Goal: Transaction & Acquisition: Purchase product/service

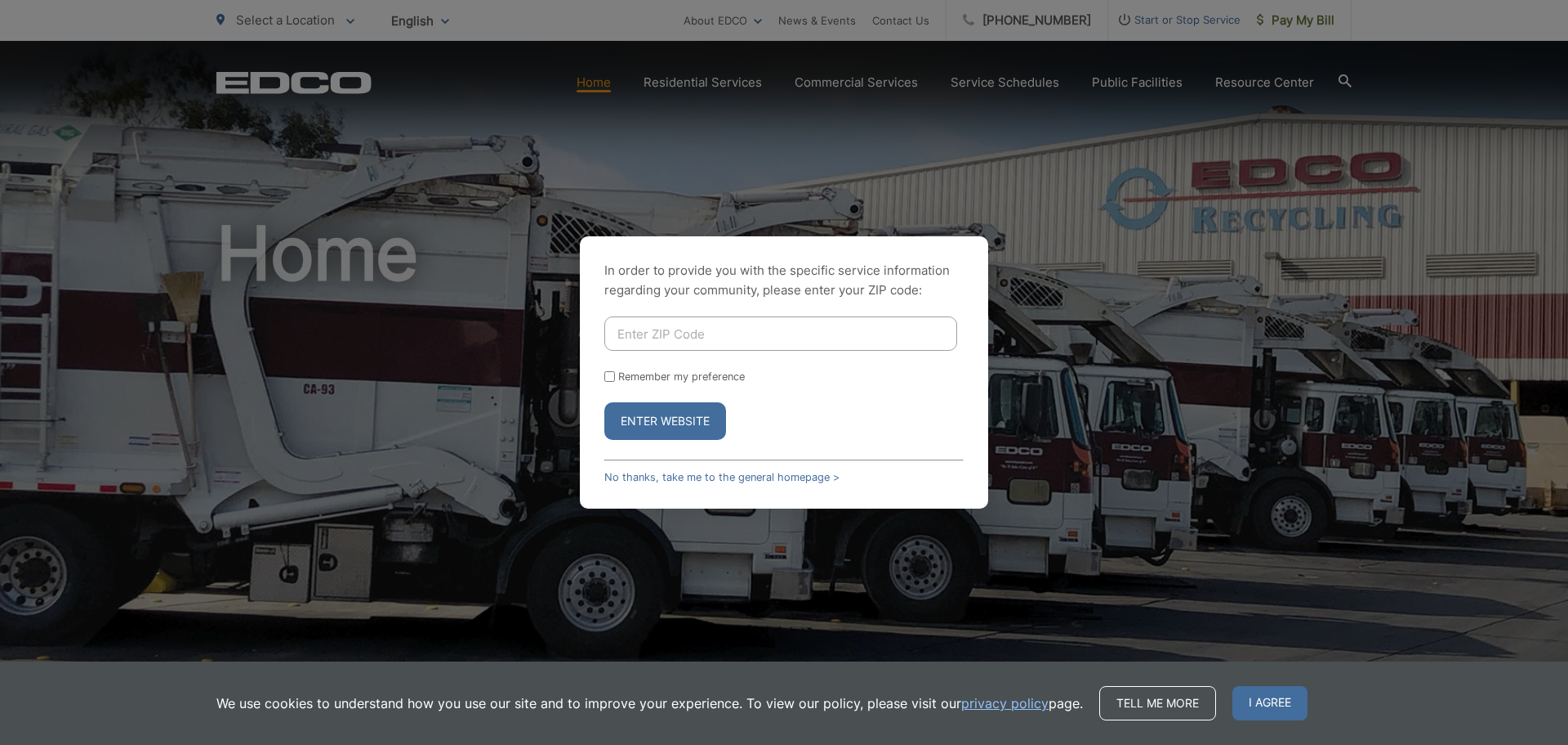
click at [696, 338] on input "Enter ZIP Code" at bounding box center [782, 334] width 353 height 34
type input "92084"
click at [612, 372] on input "Remember my preference" at bounding box center [610, 376] width 11 height 11
checkbox input "true"
click at [660, 423] on button "Enter Website" at bounding box center [666, 421] width 122 height 38
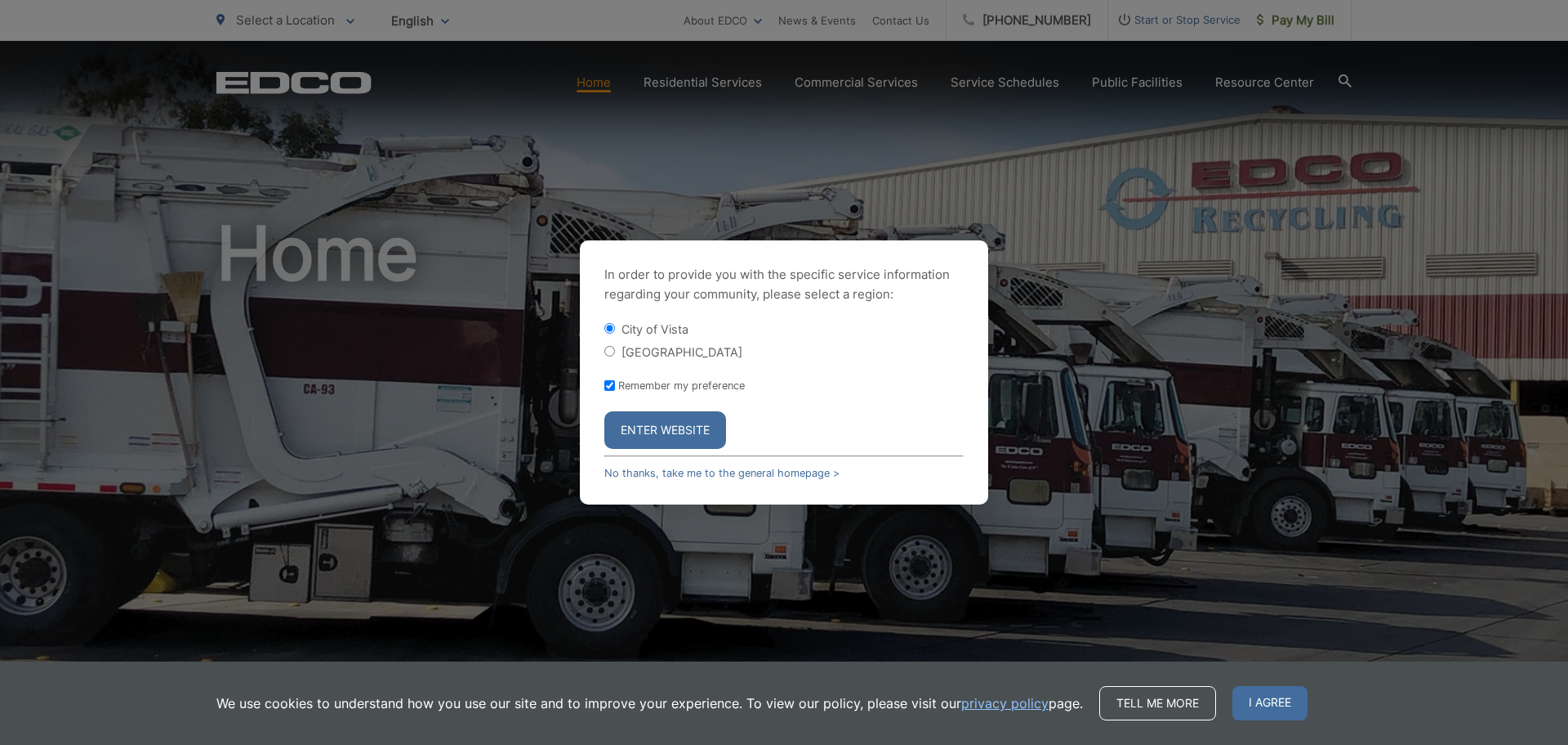
click at [663, 429] on button "Enter Website" at bounding box center [666, 430] width 122 height 38
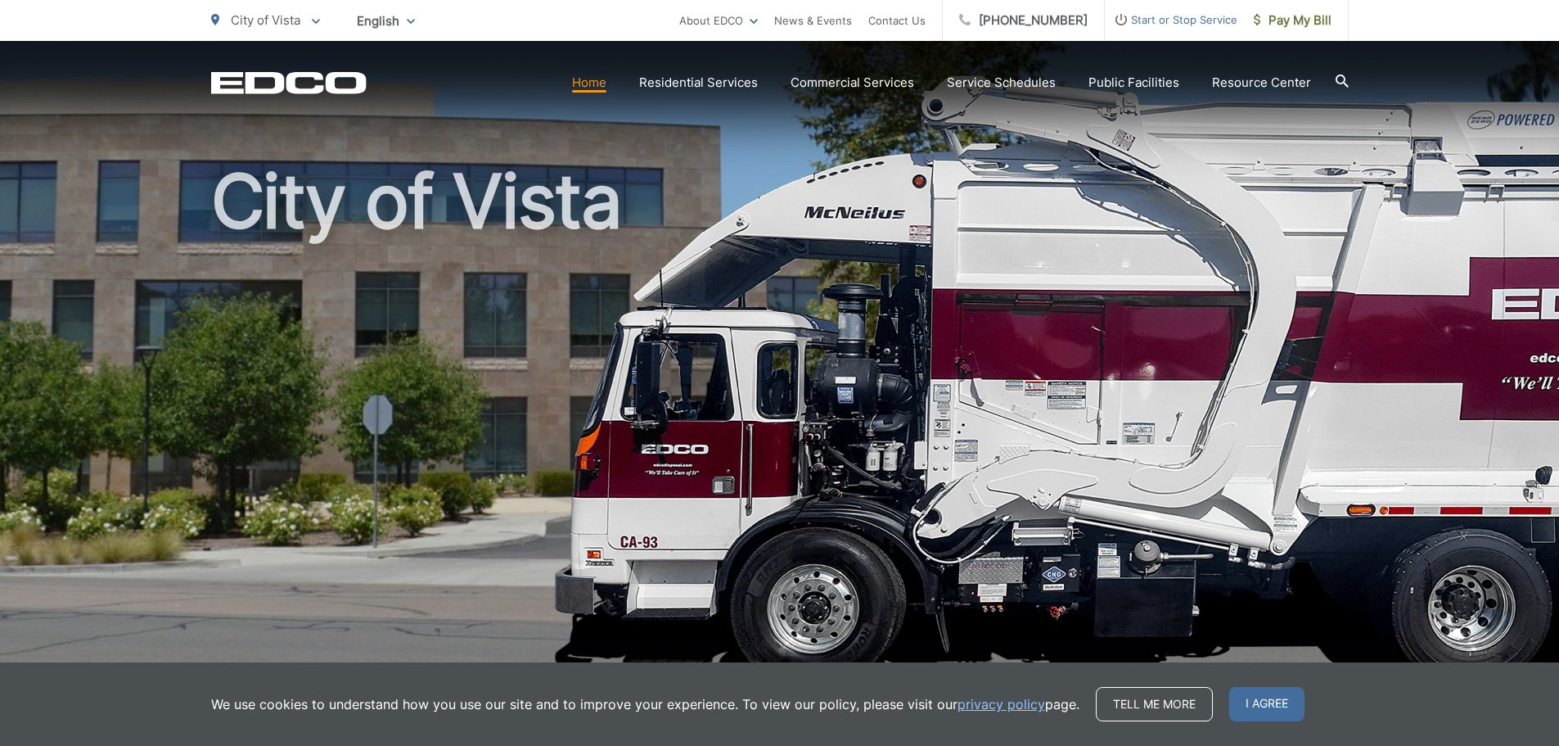
scroll to position [82, 0]
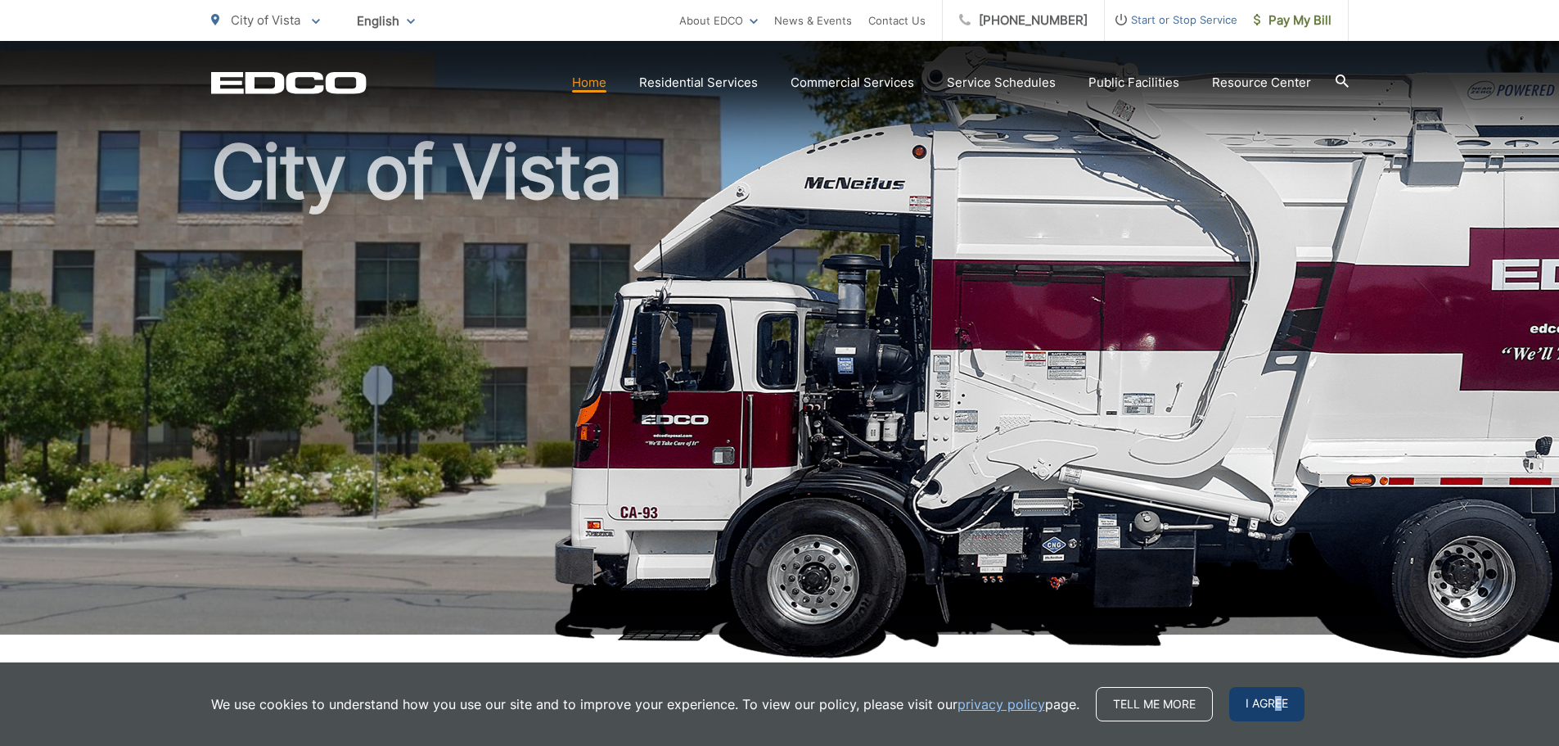
click at [1275, 704] on span "I agree" at bounding box center [1266, 704] width 75 height 34
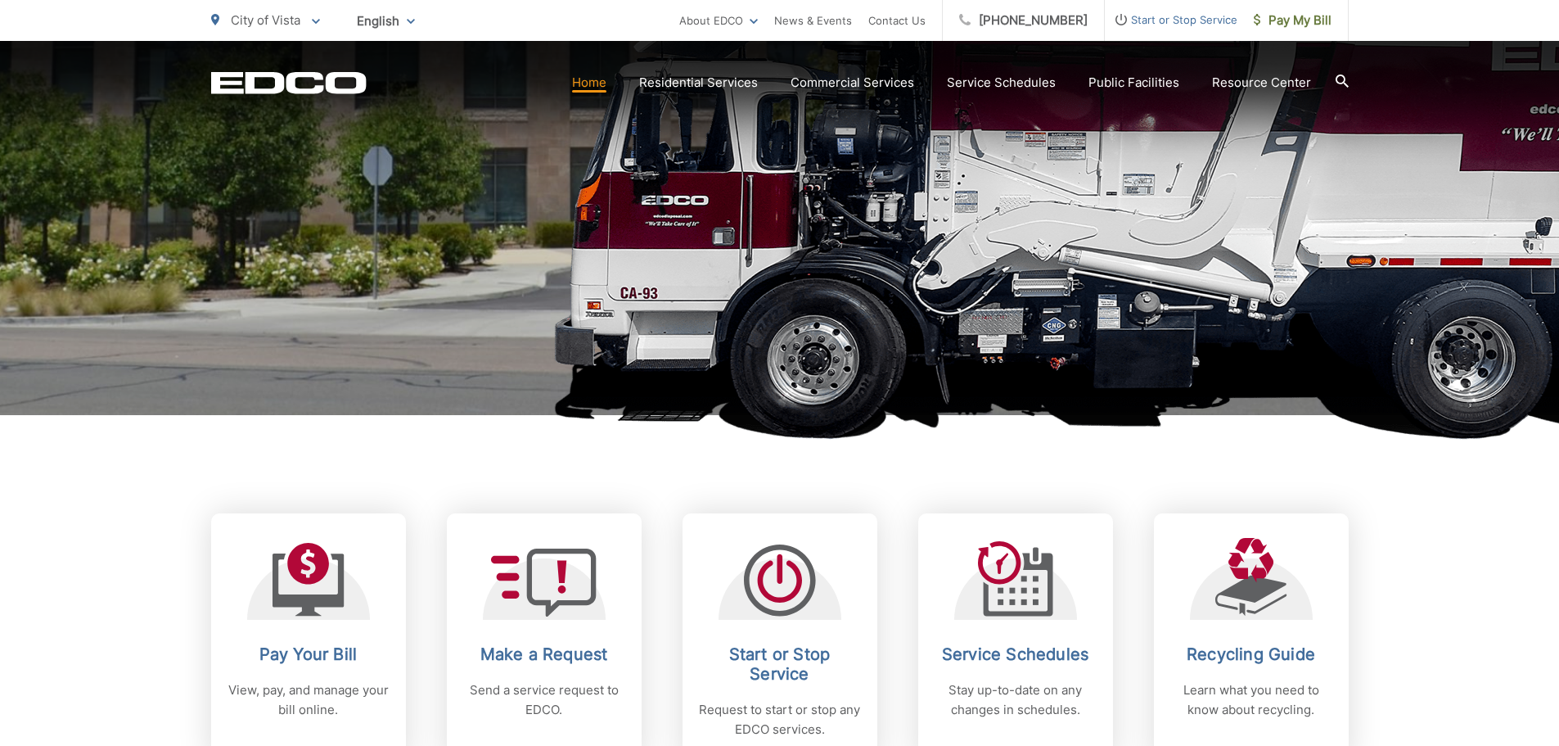
scroll to position [491, 0]
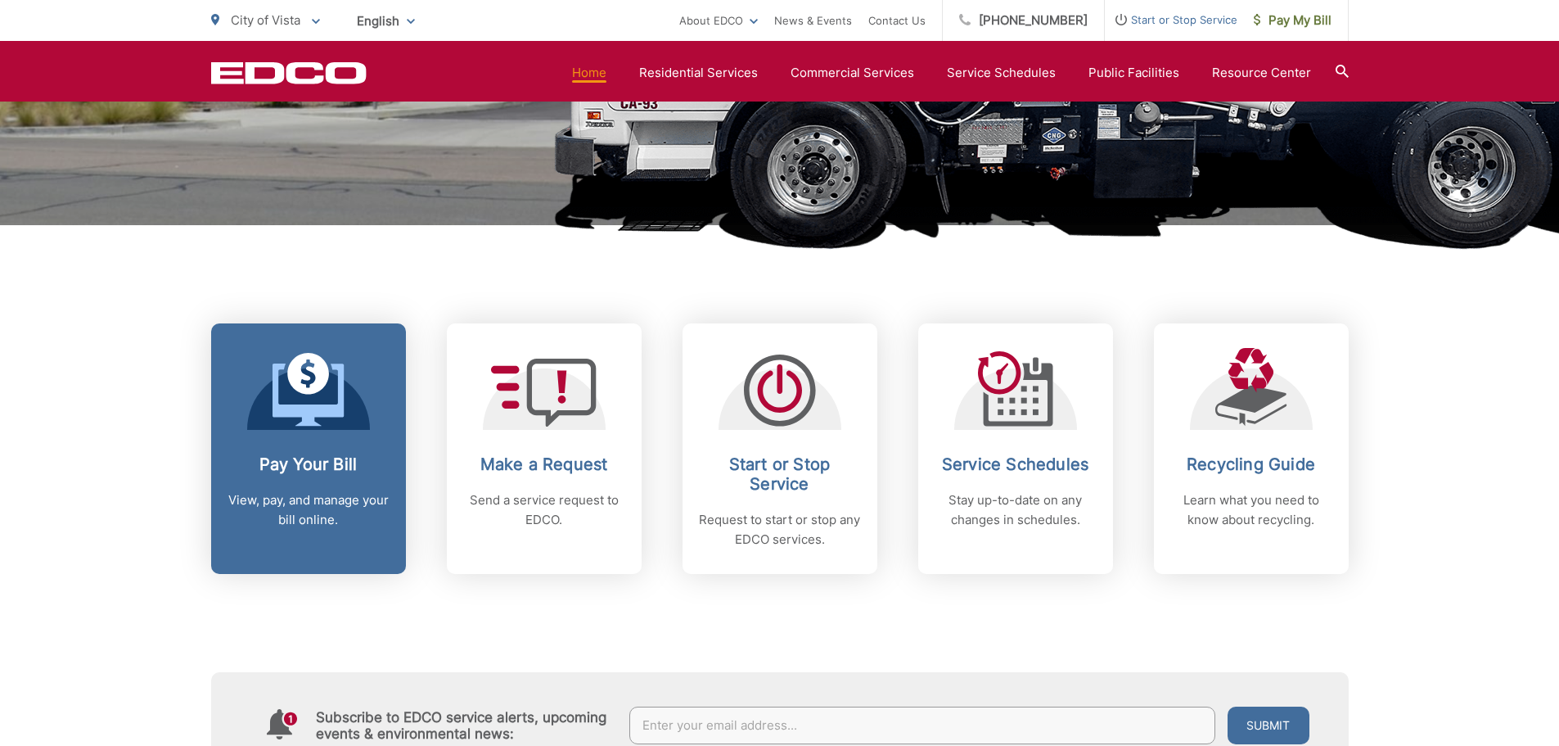
click at [346, 463] on h2 "Pay Your Bill" at bounding box center [309, 464] width 162 height 20
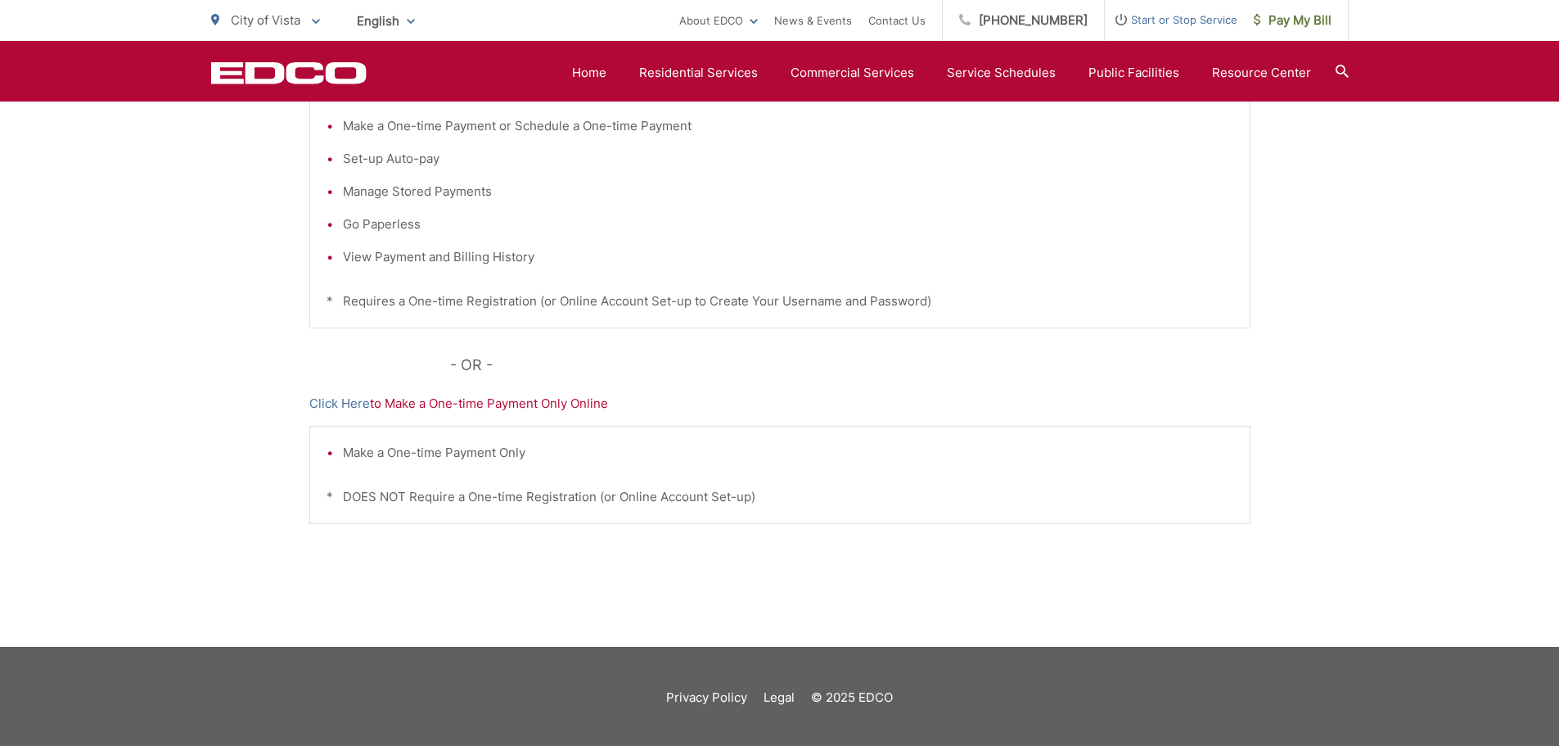
scroll to position [418, 0]
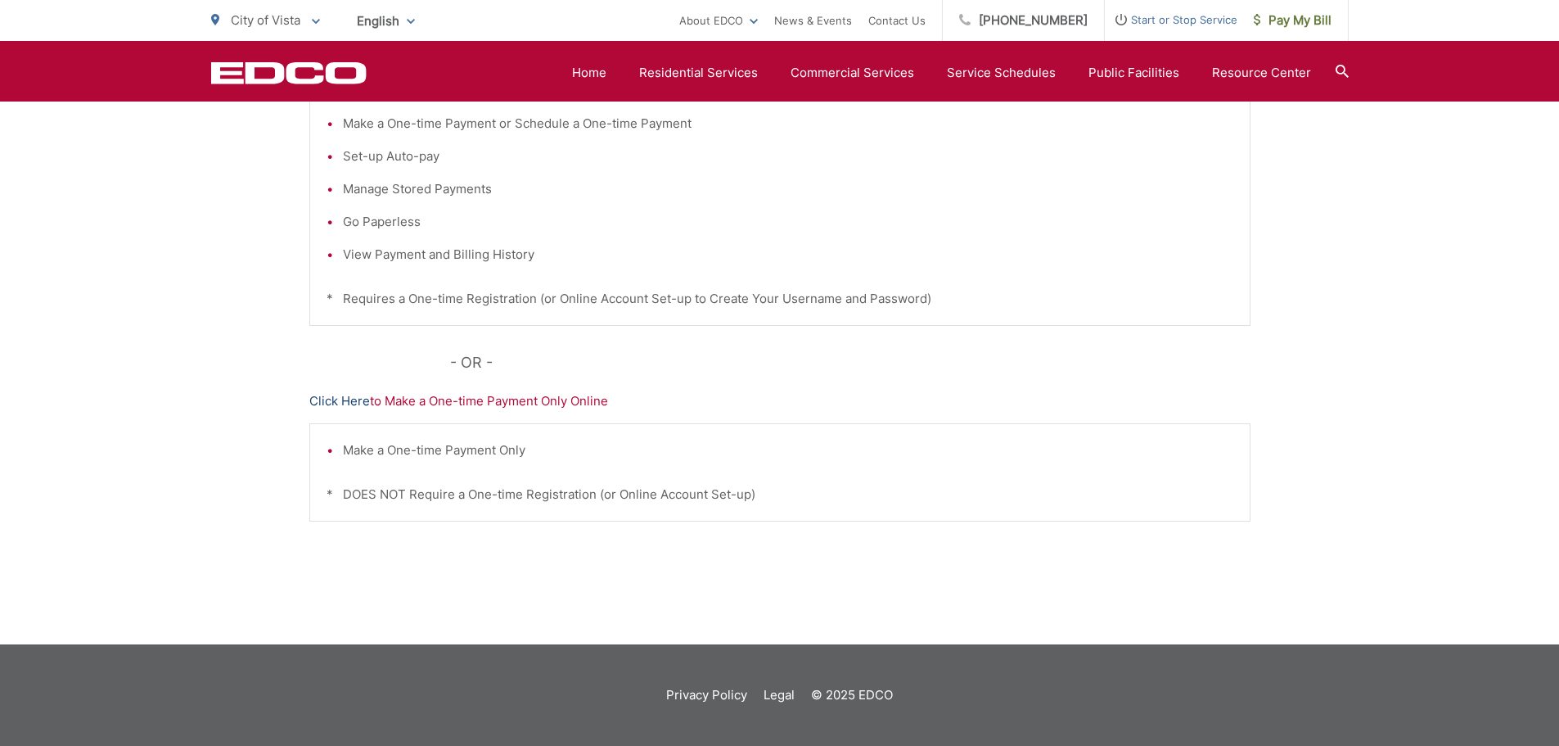
click at [345, 400] on link "Click Here" at bounding box center [339, 401] width 61 height 20
